Goal: Navigation & Orientation: Find specific page/section

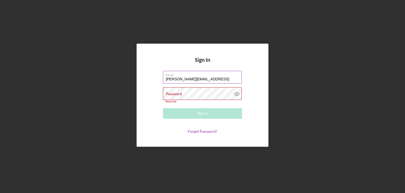
click at [206, 75] on label "Email" at bounding box center [204, 74] width 76 height 6
click at [206, 75] on input "[PERSON_NAME][EMAIL_ADDRESS]" at bounding box center [202, 77] width 79 height 13
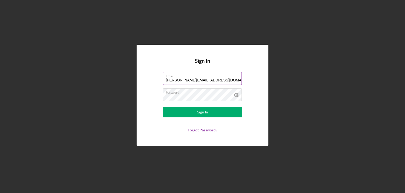
drag, startPoint x: 175, startPoint y: 80, endPoint x: 180, endPoint y: 80, distance: 4.5
click at [175, 80] on input "[PERSON_NAME][EMAIL_ADDRESS][DOMAIN_NAME]" at bounding box center [202, 78] width 79 height 13
type input "[PERSON_NAME][EMAIL_ADDRESS][DOMAIN_NAME]"
click at [239, 95] on icon at bounding box center [236, 94] width 13 height 13
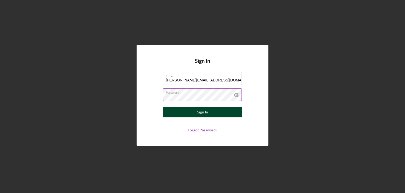
click at [201, 112] on div "Sign In" at bounding box center [202, 112] width 11 height 11
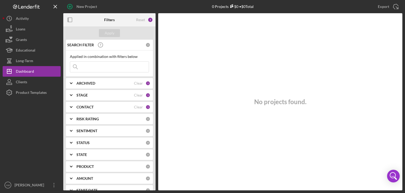
click at [91, 84] on b "ARCHIVED" at bounding box center [86, 83] width 19 height 4
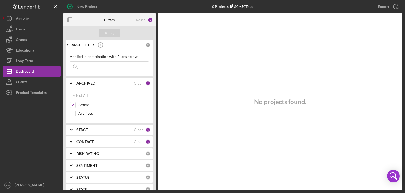
click at [146, 83] on div "1" at bounding box center [148, 83] width 5 height 5
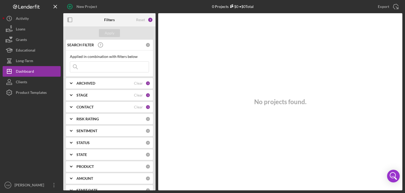
click at [111, 97] on div "STAGE" at bounding box center [106, 95] width 58 height 4
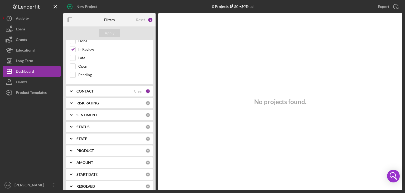
scroll to position [75, 0]
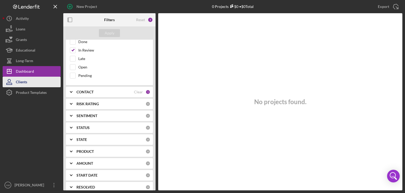
click at [32, 83] on button "Clients" at bounding box center [32, 82] width 58 height 11
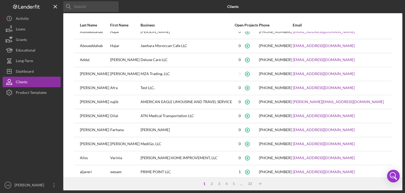
scroll to position [69, 0]
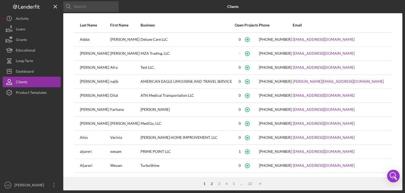
click at [210, 183] on div "2" at bounding box center [211, 183] width 7 height 4
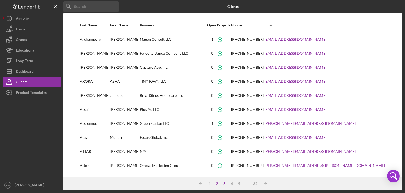
click at [222, 182] on div "3" at bounding box center [224, 183] width 7 height 4
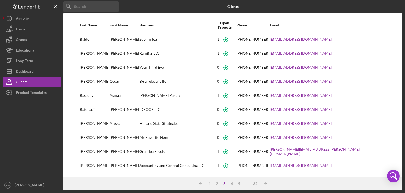
click at [224, 183] on div "3" at bounding box center [224, 183] width 7 height 4
click at [231, 183] on div "4" at bounding box center [231, 183] width 7 height 4
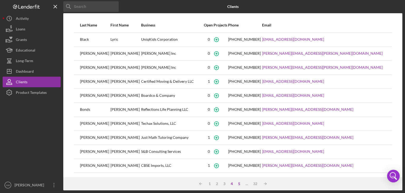
click at [239, 182] on div "5" at bounding box center [239, 183] width 7 height 4
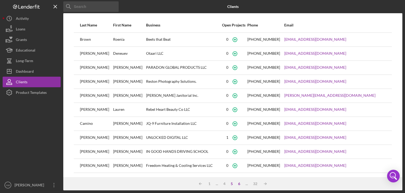
click at [240, 183] on div "6" at bounding box center [239, 183] width 7 height 4
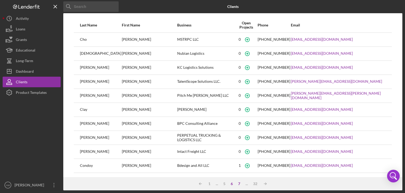
click at [239, 182] on div "7" at bounding box center [239, 183] width 7 height 4
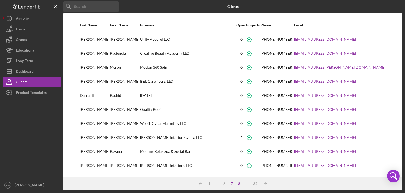
click at [238, 182] on div "8" at bounding box center [239, 183] width 7 height 4
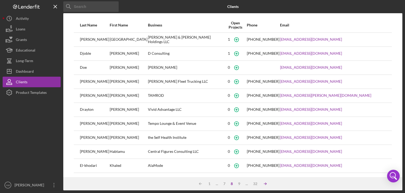
click at [265, 182] on icon "Icon/Table Sort Arrow" at bounding box center [265, 183] width 11 height 11
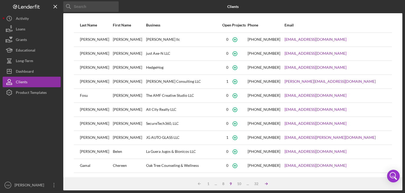
click at [267, 184] on icon "Icon/Table Sort Arrow" at bounding box center [266, 183] width 11 height 11
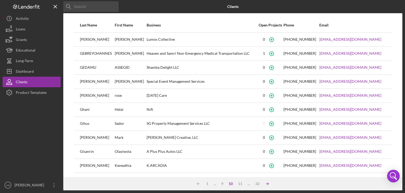
click at [267, 181] on icon "Icon/Table Sort Arrow" at bounding box center [267, 183] width 11 height 11
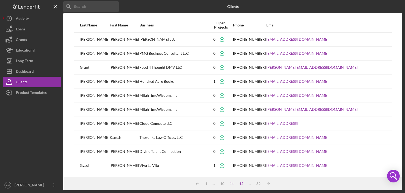
click at [242, 184] on div "12" at bounding box center [242, 183] width 10 height 4
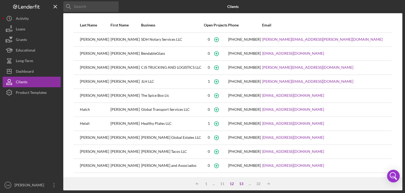
click at [240, 183] on div "13" at bounding box center [242, 183] width 10 height 4
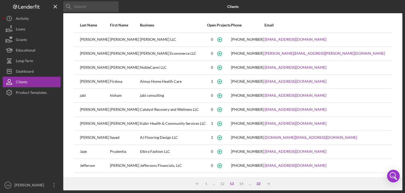
click at [259, 182] on div "32" at bounding box center [259, 183] width 10 height 4
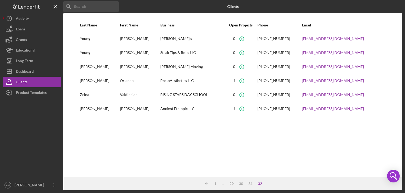
scroll to position [0, 0]
click at [53, 184] on icon "Icon/Overflow" at bounding box center [54, 184] width 13 height 13
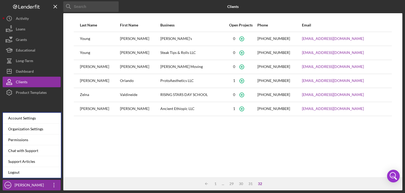
click at [120, 153] on div "Last Name First Name Business Open Projects Phone Email [PERSON_NAME] [PERSON_N…" at bounding box center [232, 97] width 339 height 158
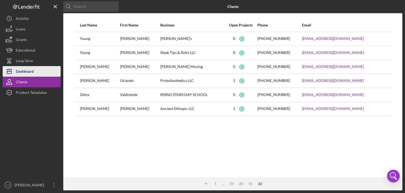
click at [35, 73] on button "Icon/Dashboard Dashboard" at bounding box center [32, 71] width 58 height 11
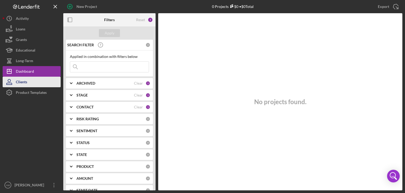
click at [23, 81] on div "Clients" at bounding box center [21, 83] width 11 height 12
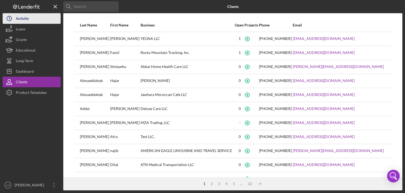
click at [18, 13] on div "Activity" at bounding box center [22, 19] width 13 height 12
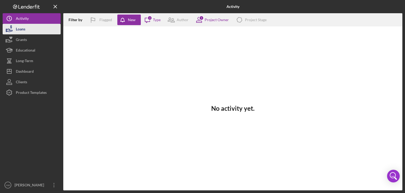
click at [33, 31] on button "Loans" at bounding box center [32, 29] width 58 height 11
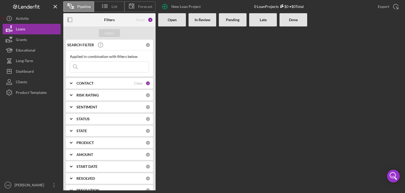
click at [177, 21] on div "Open" at bounding box center [172, 20] width 22 height 4
click at [202, 21] on b "In Review" at bounding box center [203, 20] width 16 height 4
click at [72, 83] on polyline at bounding box center [71, 83] width 2 height 1
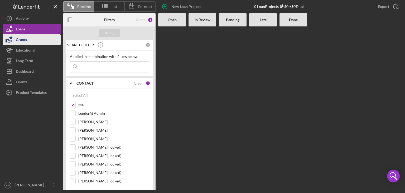
click at [24, 41] on div "Grants" at bounding box center [21, 40] width 11 height 12
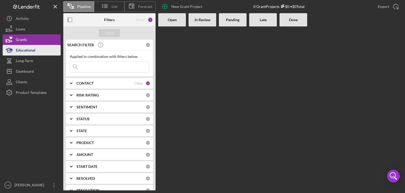
click at [25, 51] on div "Educational" at bounding box center [26, 51] width 20 height 12
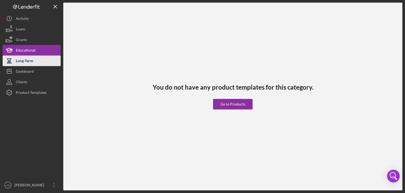
click at [26, 61] on div "Long-Term" at bounding box center [24, 61] width 17 height 12
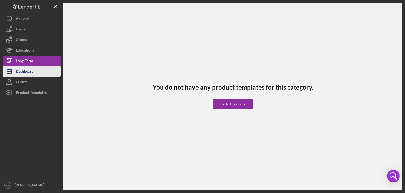
click at [25, 72] on div "Dashboard" at bounding box center [25, 72] width 18 height 12
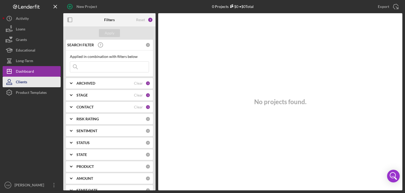
click at [28, 81] on button "Clients" at bounding box center [32, 82] width 58 height 11
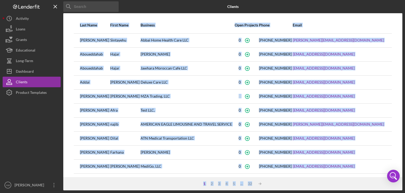
scroll to position [69, 0]
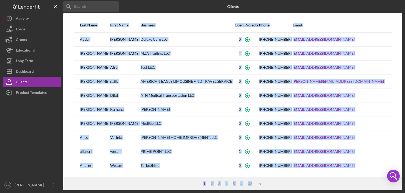
drag, startPoint x: 78, startPoint y: 23, endPoint x: 304, endPoint y: 187, distance: 279.5
click at [304, 187] on div "Last Name First Name Business Open Projects Phone Email [PERSON_NAME] YEGNA LLC…" at bounding box center [232, 101] width 339 height 177
copy div "Last Name First Name Business Open Projects Phone Email [PERSON_NAME] YEGNA LLC…"
click at [175, 20] on div "Business" at bounding box center [187, 25] width 93 height 13
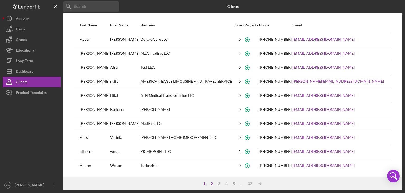
click at [211, 183] on div "2" at bounding box center [211, 183] width 7 height 4
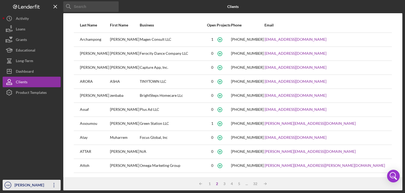
click at [52, 182] on icon "Icon/Overflow" at bounding box center [54, 184] width 13 height 13
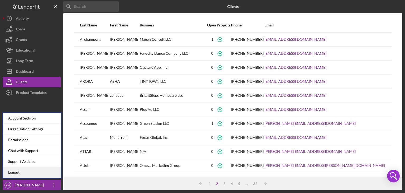
click at [30, 172] on link "Logout" at bounding box center [32, 172] width 58 height 11
